Goal: Information Seeking & Learning: Understand process/instructions

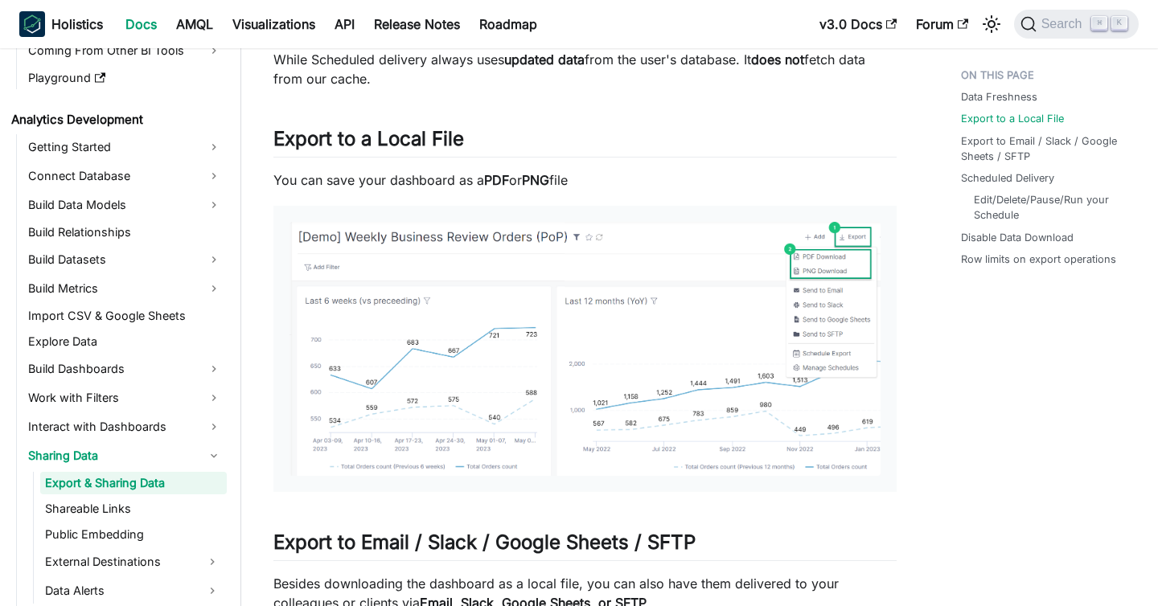
scroll to position [691, 0]
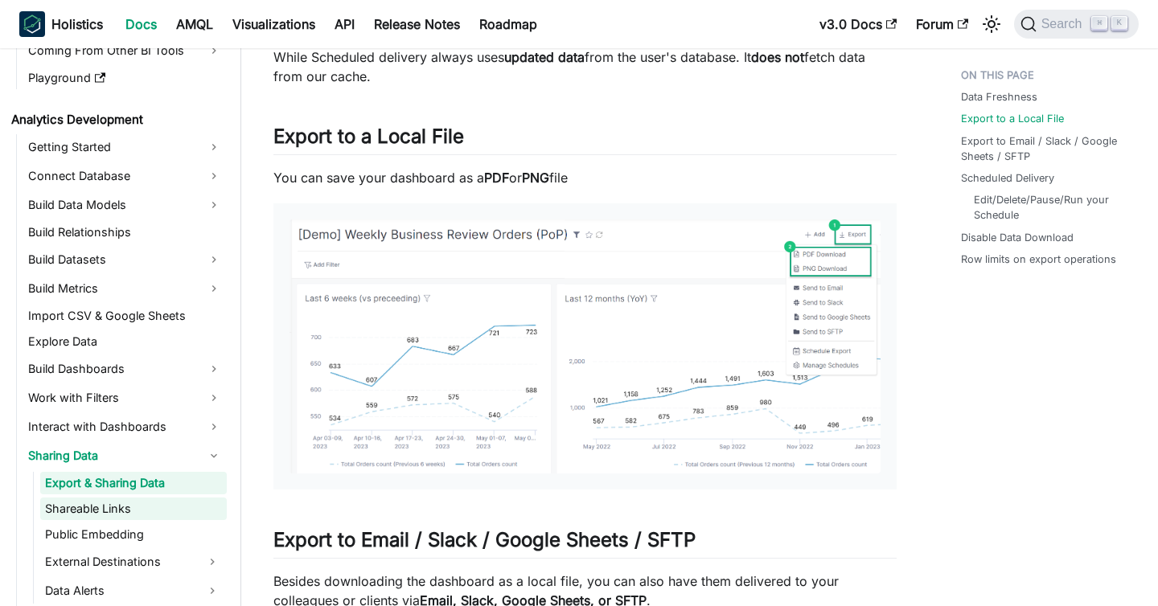
click at [112, 514] on link "Shareable Links" at bounding box center [133, 509] width 186 height 23
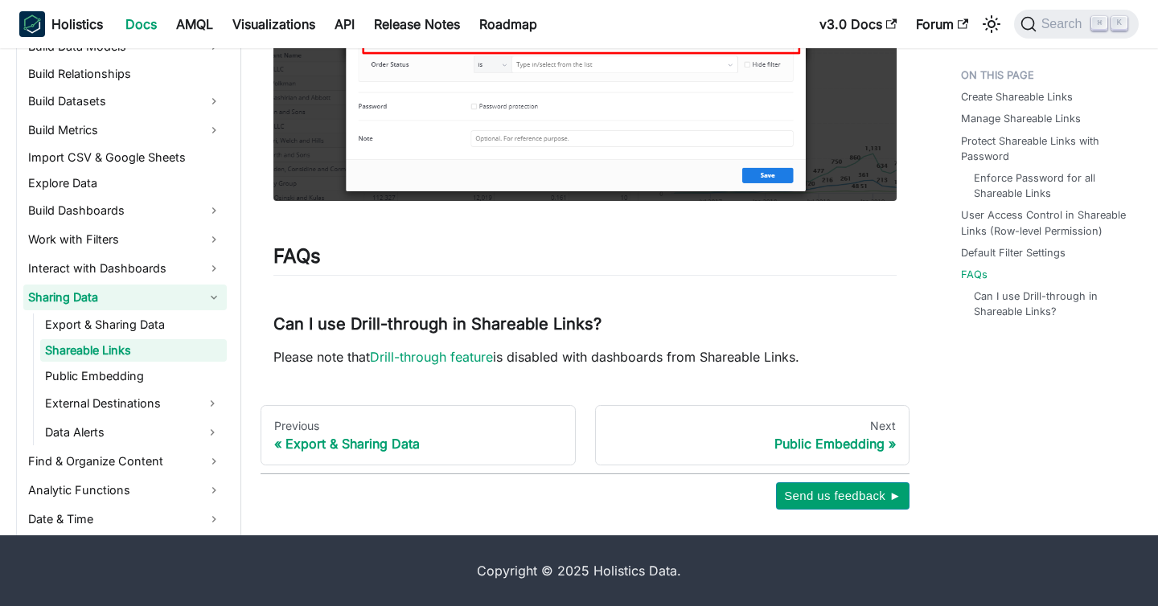
scroll to position [281, 0]
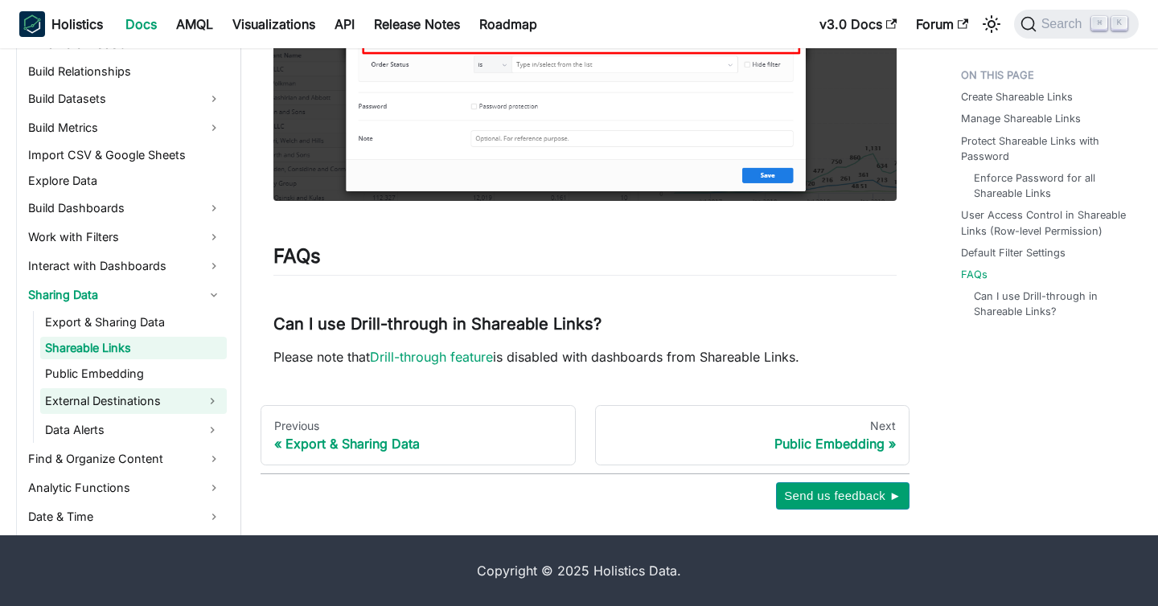
click at [121, 400] on link "External Destinations" at bounding box center [119, 401] width 158 height 26
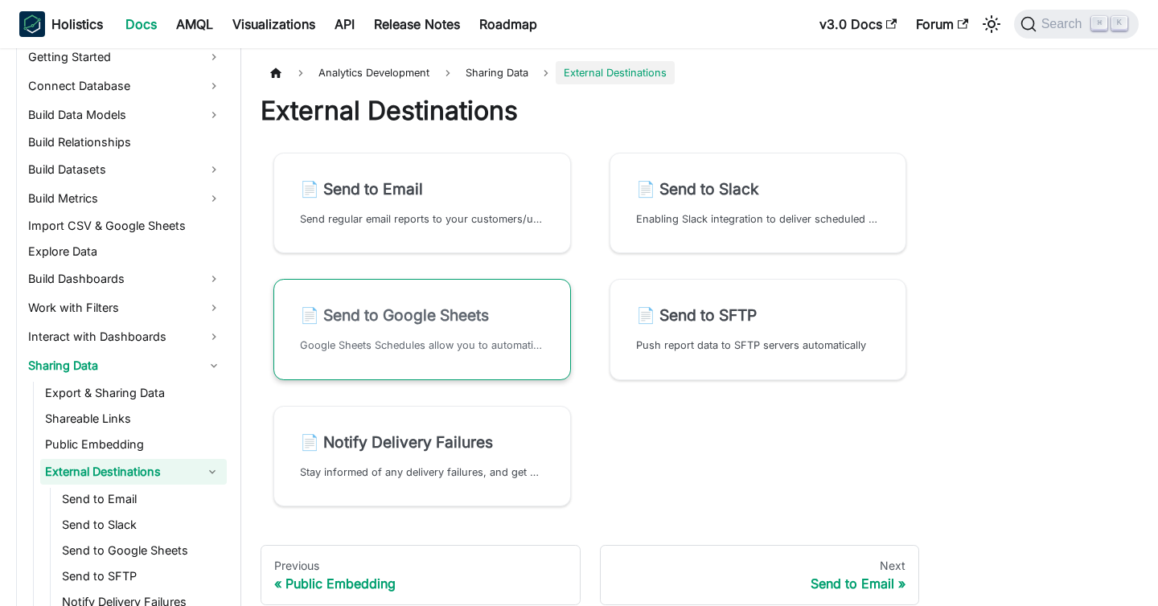
click at [447, 317] on h2 "📄️ Send to Google Sheets" at bounding box center [422, 314] width 244 height 19
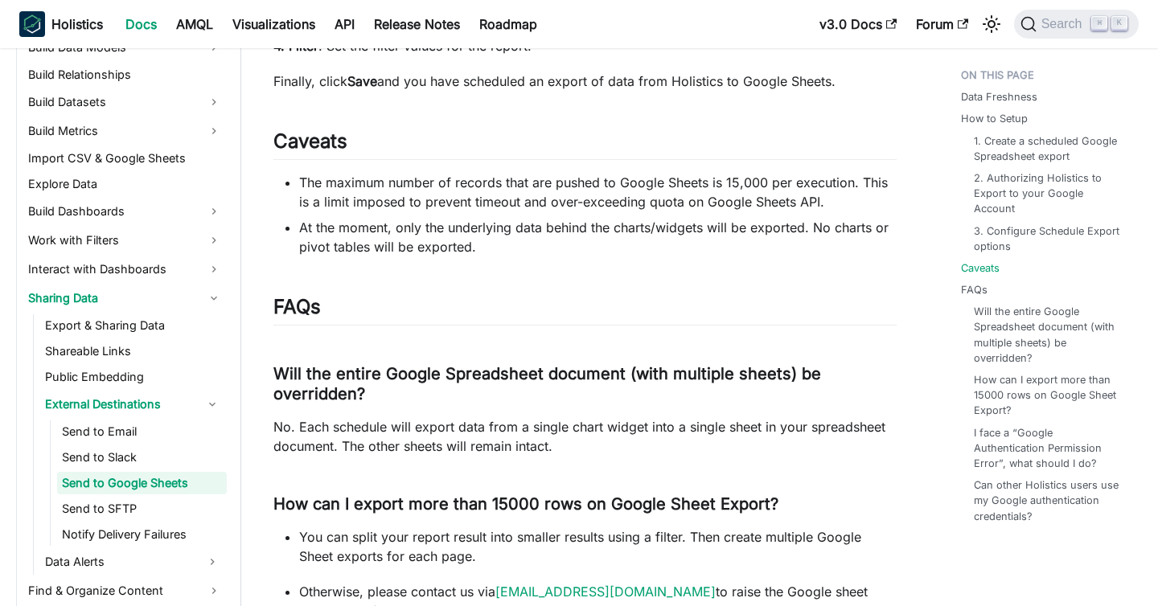
scroll to position [3031, 0]
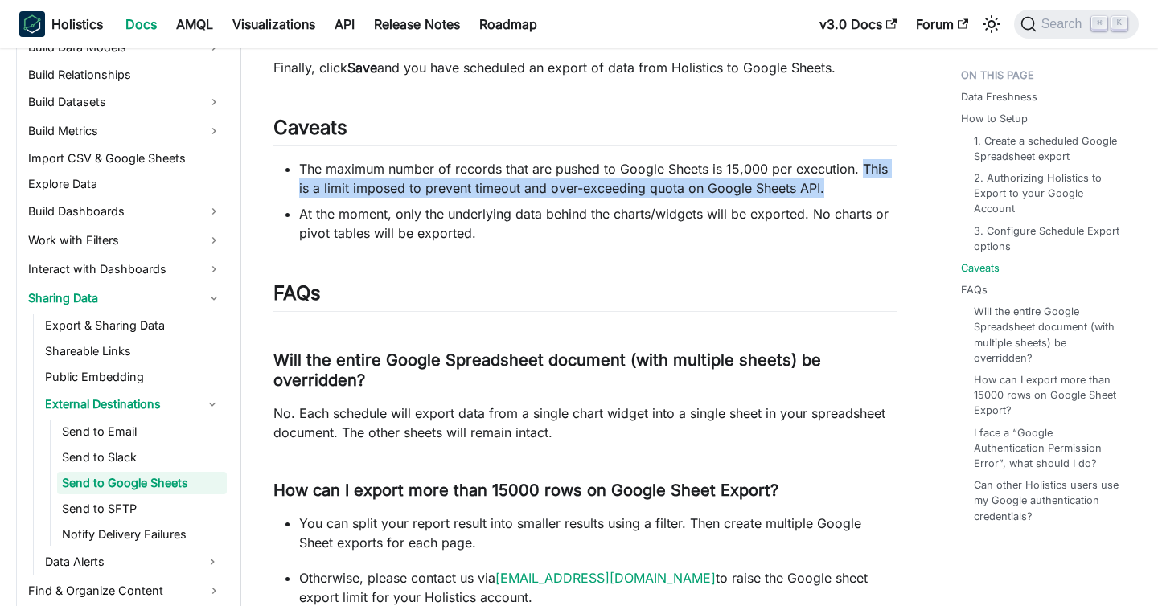
drag, startPoint x: 862, startPoint y: 174, endPoint x: 863, endPoint y: 189, distance: 15.3
click at [863, 189] on li "The maximum number of records that are pushed to Google Sheets is 15,000 per ex…" at bounding box center [597, 178] width 597 height 39
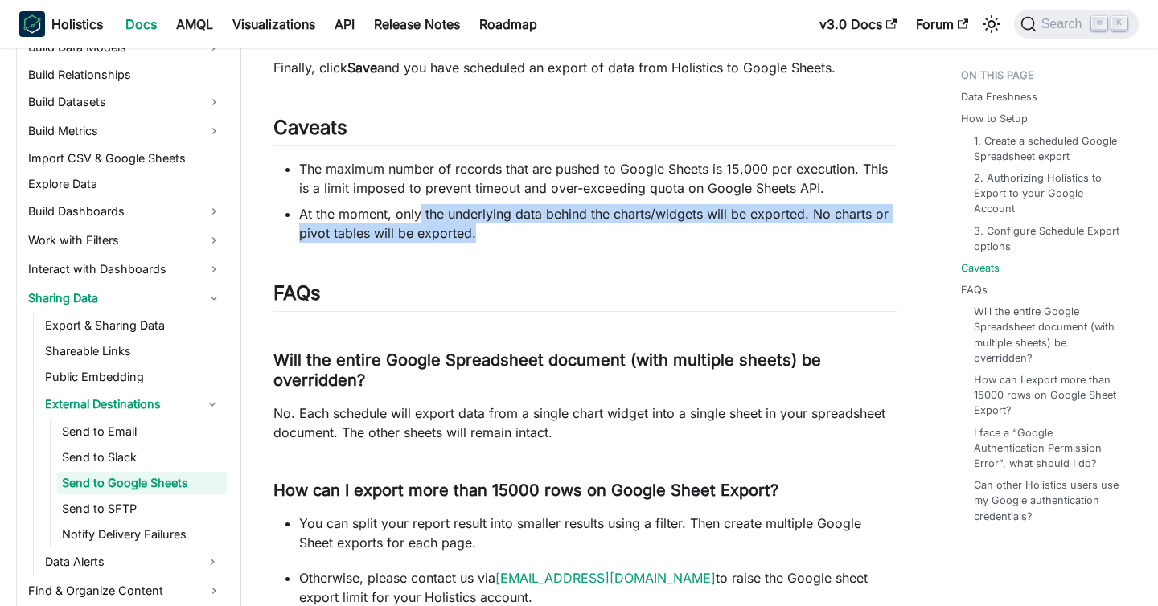
drag, startPoint x: 420, startPoint y: 223, endPoint x: 563, endPoint y: 242, distance: 144.4
click at [563, 242] on li "At the moment, only the underlying data behind the charts/widgets will be expor…" at bounding box center [597, 223] width 597 height 39
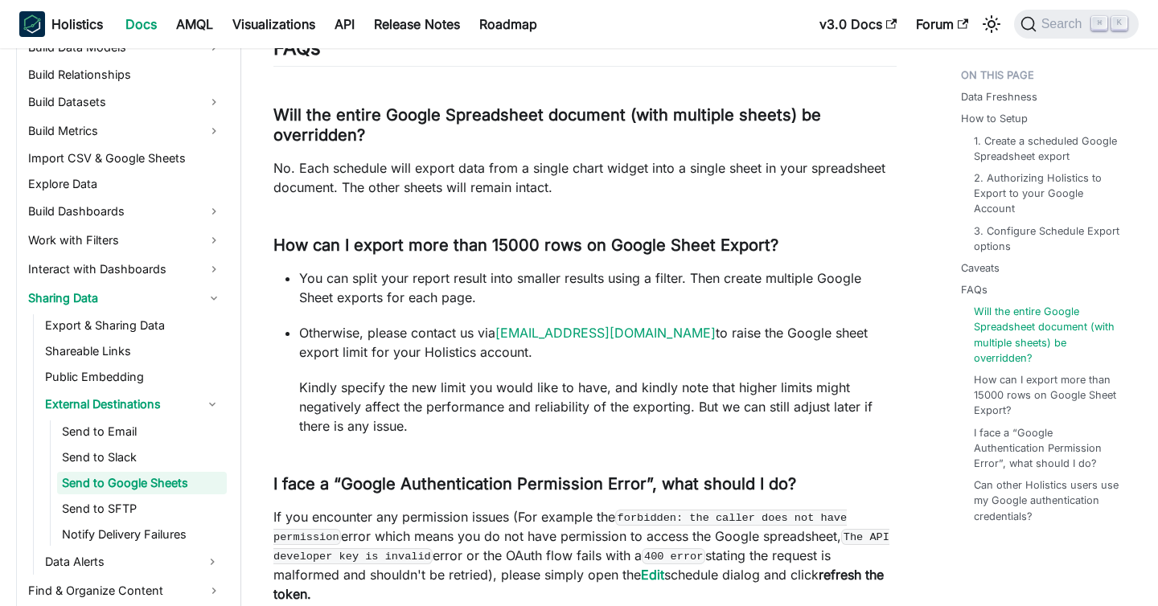
scroll to position [3277, 0]
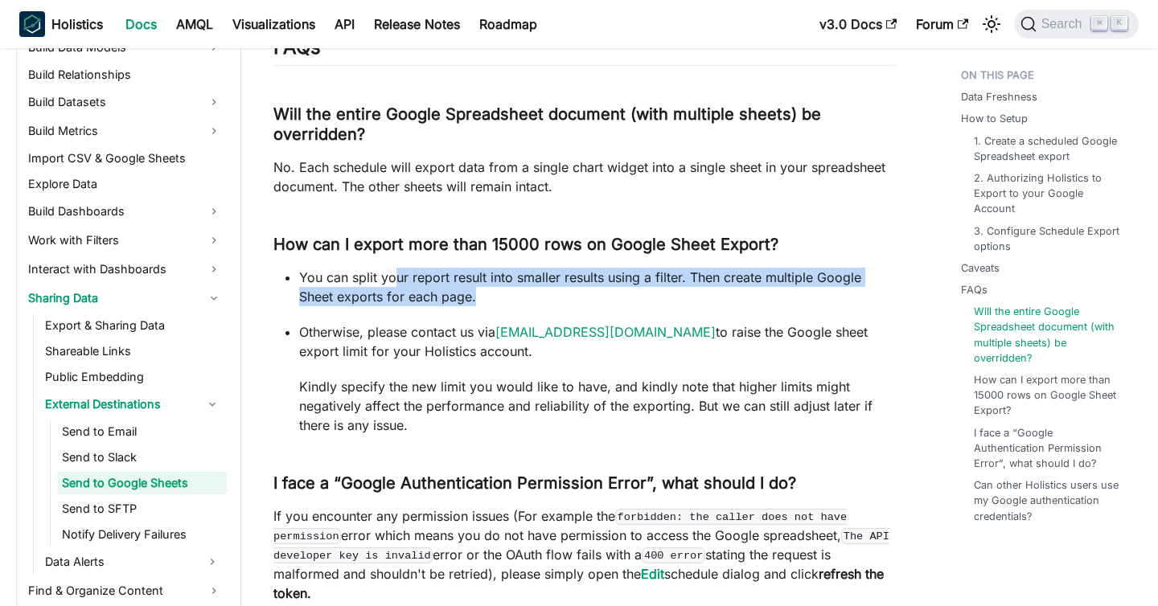
drag, startPoint x: 394, startPoint y: 285, endPoint x: 506, endPoint y: 293, distance: 112.8
click at [506, 293] on p "You can split your report result into smaller results using a filter. Then crea…" at bounding box center [597, 287] width 597 height 39
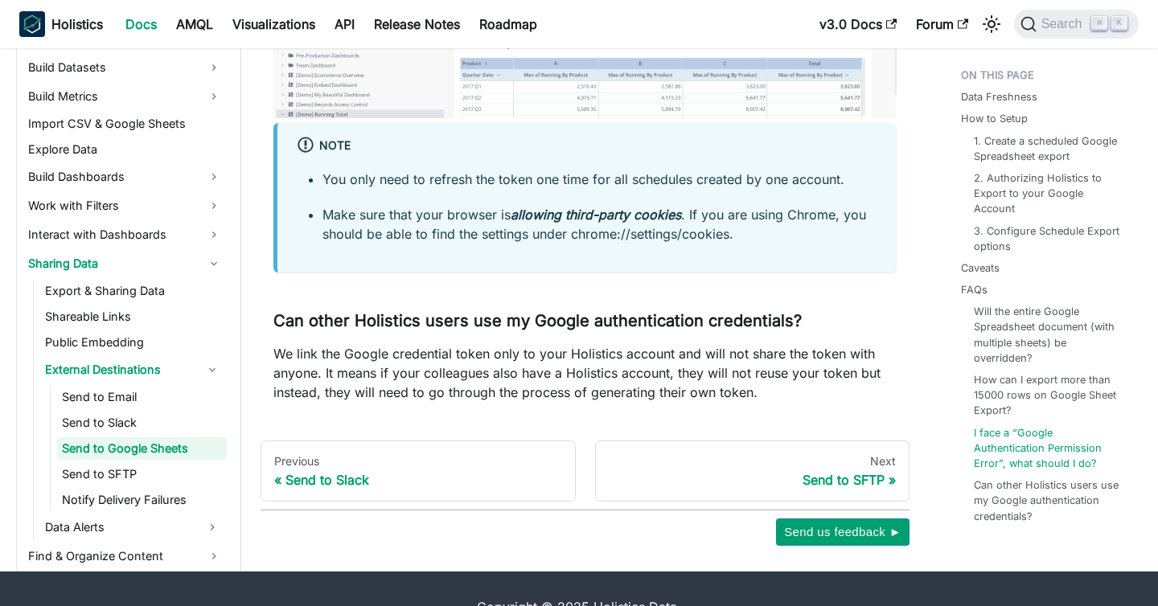
scroll to position [4115, 0]
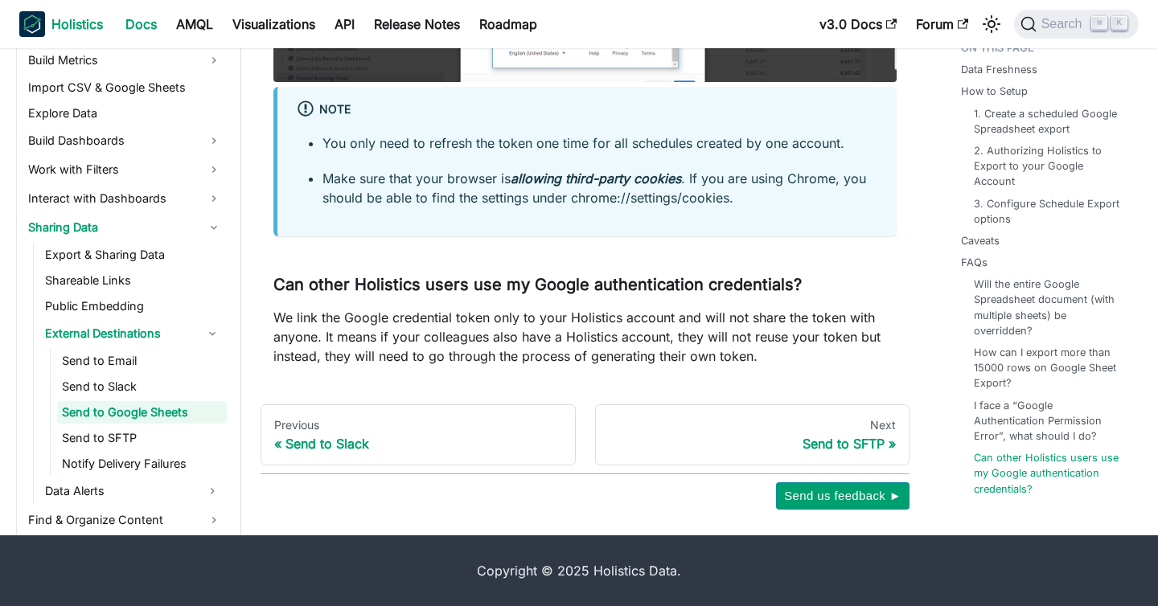
click at [78, 21] on b "Holistics" at bounding box center [76, 23] width 51 height 19
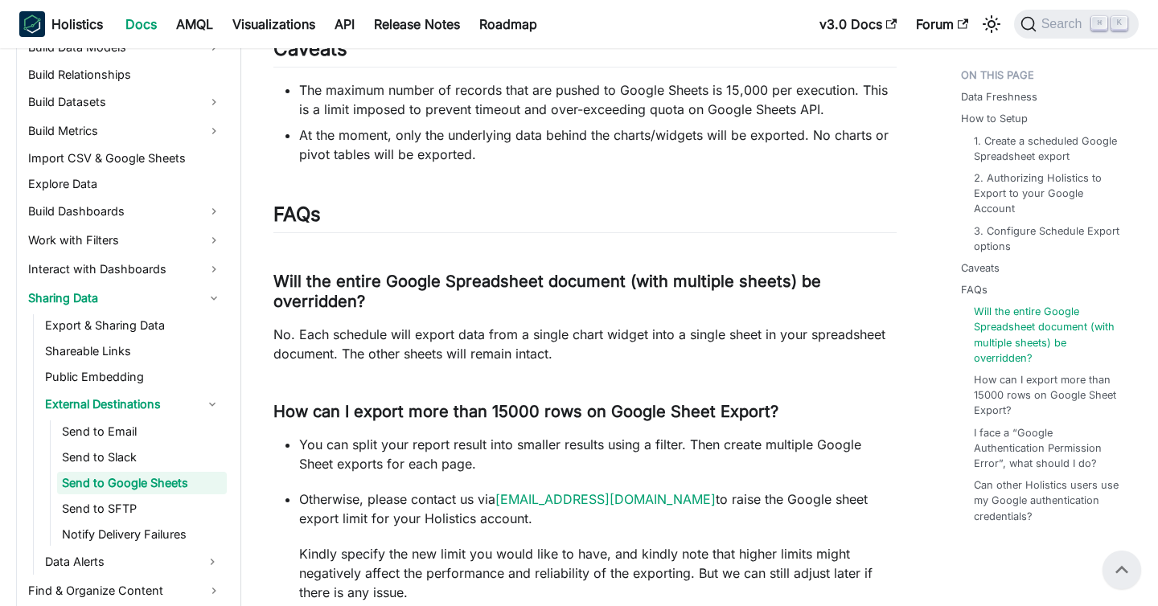
scroll to position [3064, 0]
